Goal: Transaction & Acquisition: Purchase product/service

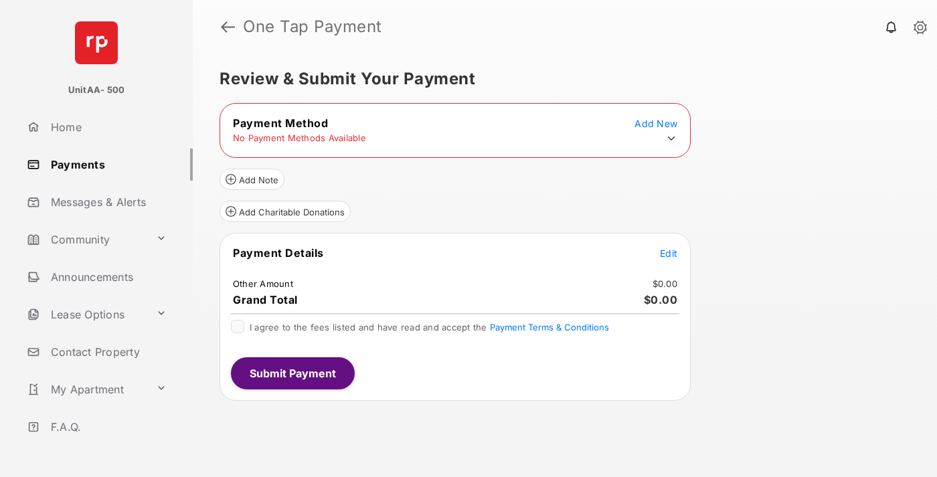
click at [671, 139] on icon at bounding box center [671, 139] width 12 height 12
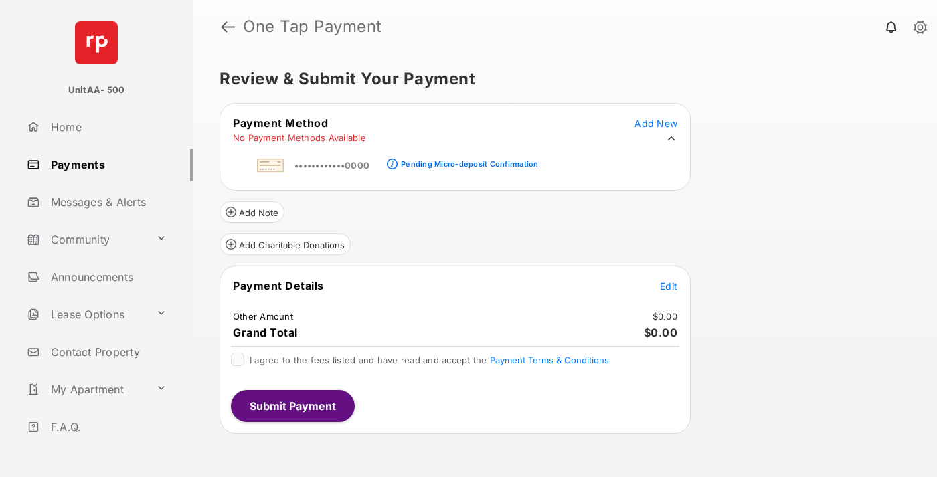
click at [467, 160] on div "Pending Micro-deposit Confirmation" at bounding box center [469, 163] width 137 height 9
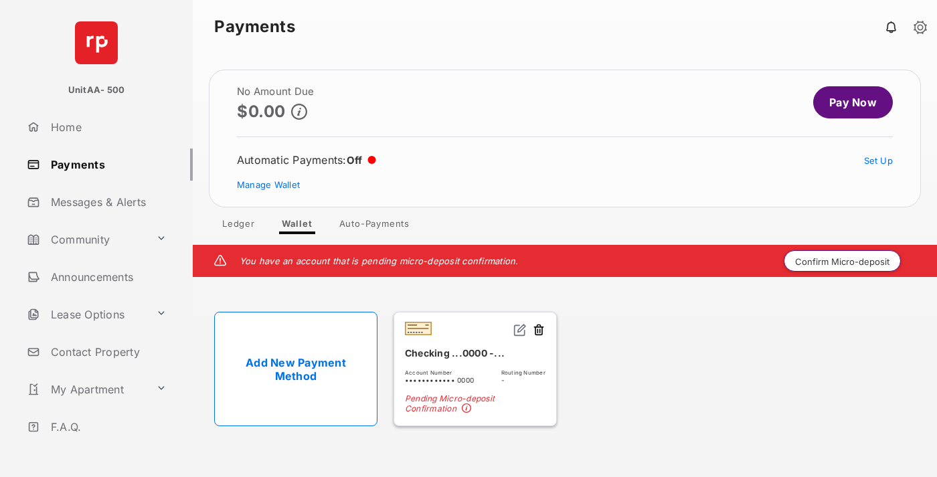
click at [843, 261] on button "Confirm Micro-deposit" at bounding box center [842, 260] width 117 height 21
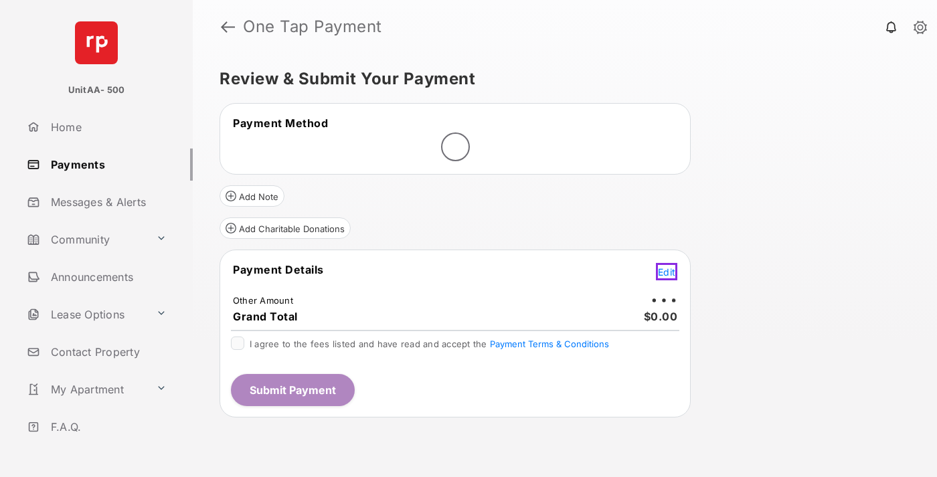
click at [669, 271] on span "Edit" at bounding box center [666, 271] width 17 height 11
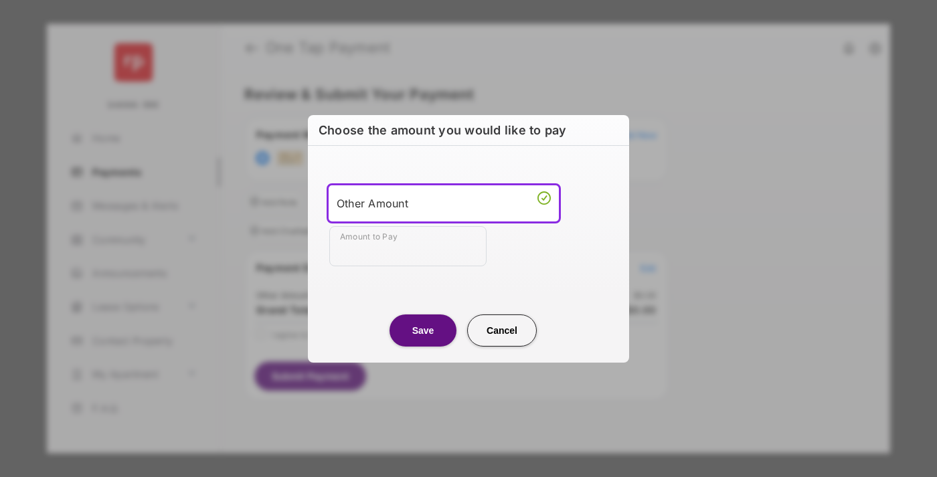
click at [444, 203] on div "Other Amount" at bounding box center [444, 203] width 214 height 20
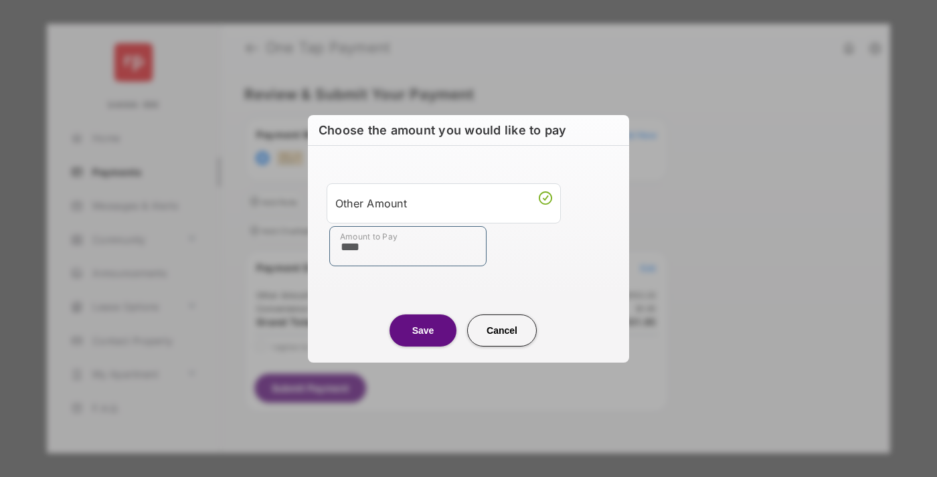
type input "****"
click at [423, 330] on button "Save" at bounding box center [423, 331] width 67 height 32
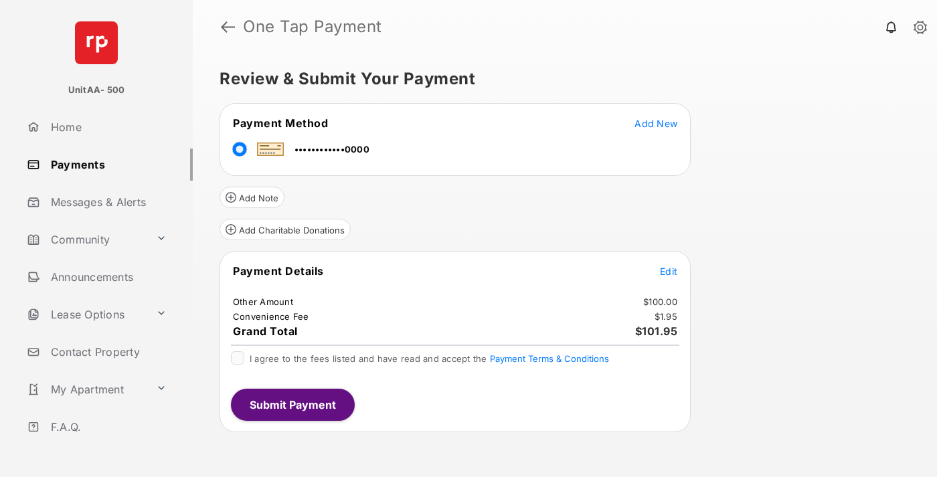
click at [669, 271] on span "Edit" at bounding box center [668, 271] width 17 height 11
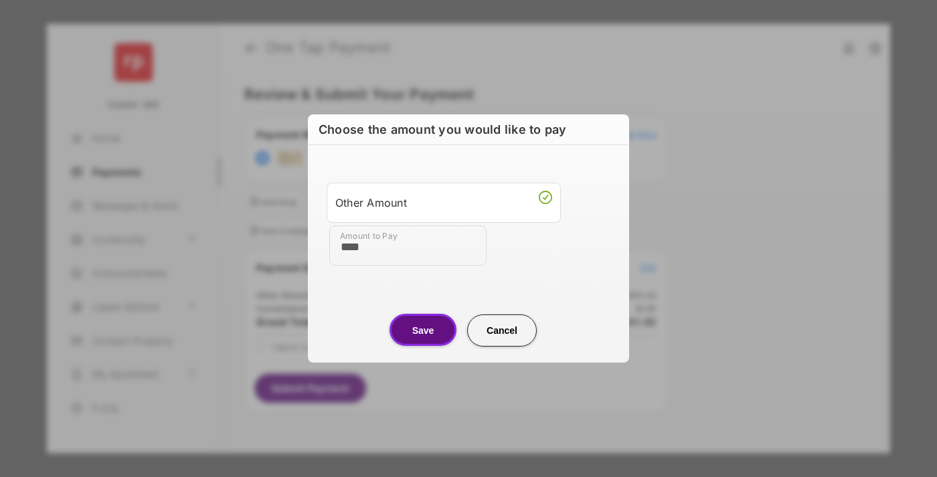
click at [423, 330] on button "Save" at bounding box center [423, 330] width 67 height 32
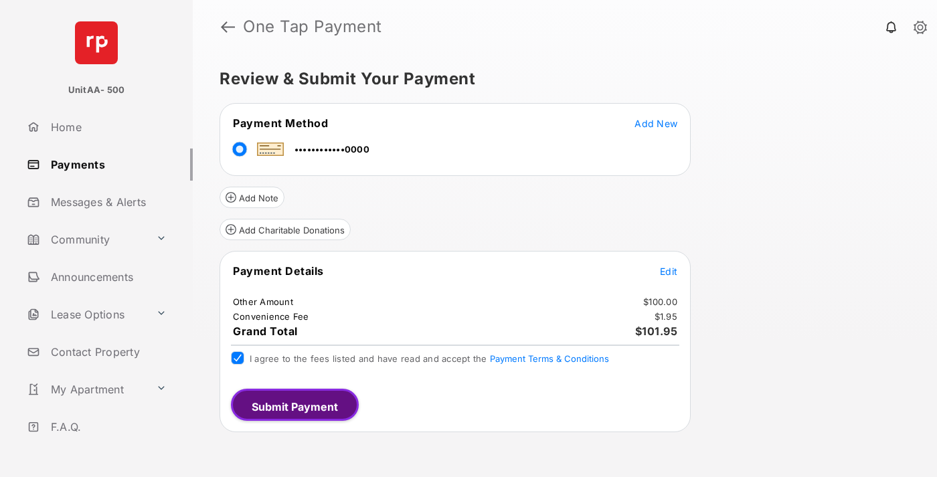
click at [292, 404] on button "Submit Payment" at bounding box center [295, 405] width 128 height 32
